Goal: Task Accomplishment & Management: Use online tool/utility

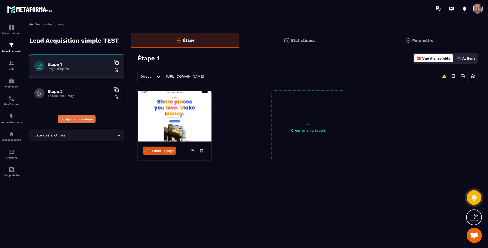
click at [84, 118] on span "Ajouter une étape" at bounding box center [79, 119] width 27 height 5
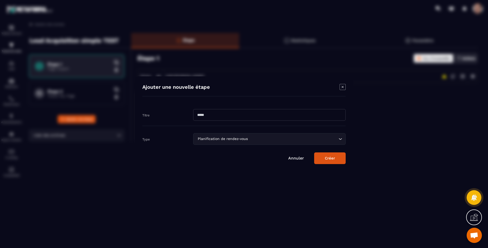
click at [238, 115] on input "Modal window" at bounding box center [269, 115] width 152 height 12
type input "*********"
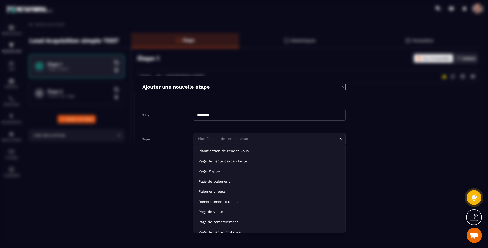
click at [259, 133] on div "Planification de rendez-vous Loading..." at bounding box center [269, 139] width 152 height 12
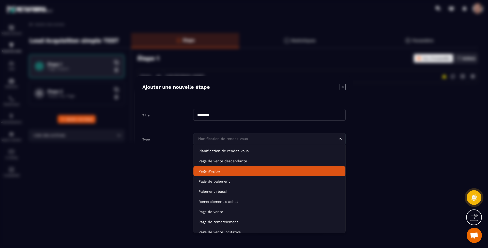
click at [254, 174] on li "Page d'optin" at bounding box center [269, 171] width 152 height 10
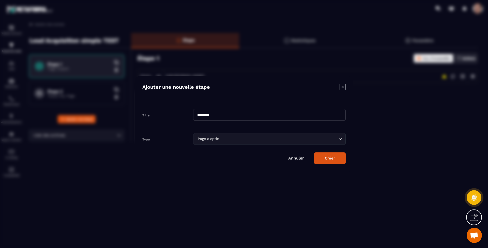
click at [326, 158] on button "Créer" at bounding box center [330, 159] width 32 height 12
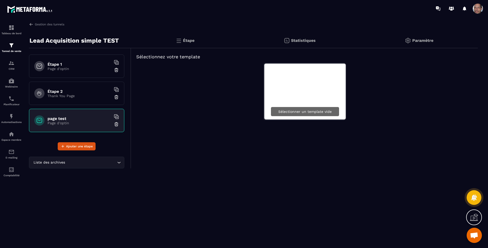
click at [292, 113] on p "Sélectionner un template vide" at bounding box center [304, 112] width 53 height 4
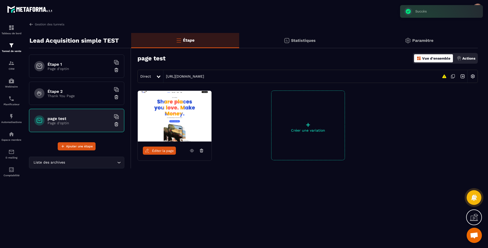
click at [301, 124] on p "+" at bounding box center [307, 124] width 73 height 7
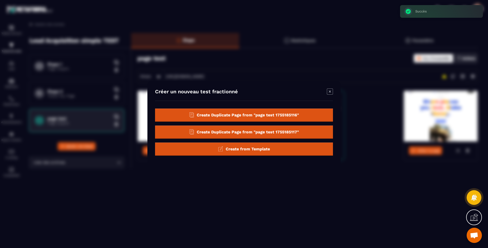
click at [263, 146] on div "Create from Template" at bounding box center [244, 149] width 178 height 13
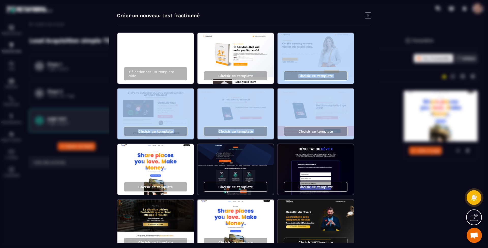
drag, startPoint x: 361, startPoint y: 76, endPoint x: 374, endPoint y: 112, distance: 38.3
click at [374, 112] on div "Créer un nouveau test fractionné Sélectionner un template vide Choisir ce templ…" at bounding box center [243, 124] width 269 height 239
click at [297, 218] on img "Modal window" at bounding box center [315, 225] width 76 height 51
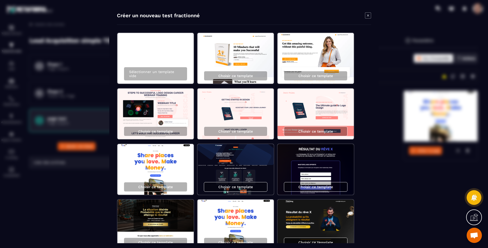
click at [309, 240] on div "Choisir ce template" at bounding box center [316, 243] width 64 height 10
click at [319, 239] on div "Choisir ce template" at bounding box center [316, 243] width 64 height 10
click at [325, 239] on div "Choisir ce template" at bounding box center [316, 243] width 64 height 10
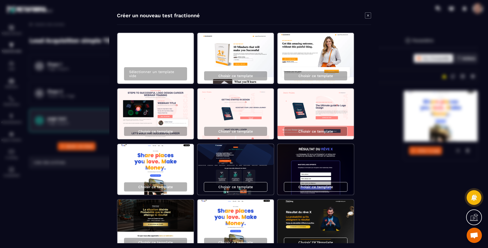
click at [388, 226] on div "Modal window" at bounding box center [244, 124] width 488 height 248
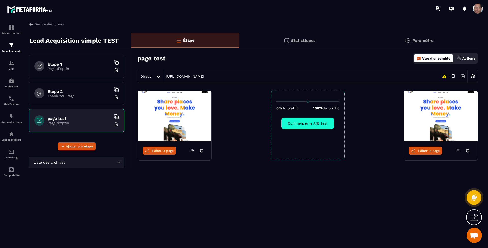
click at [419, 149] on span "Éditer la page" at bounding box center [429, 151] width 22 height 4
